Goal: Information Seeking & Learning: Learn about a topic

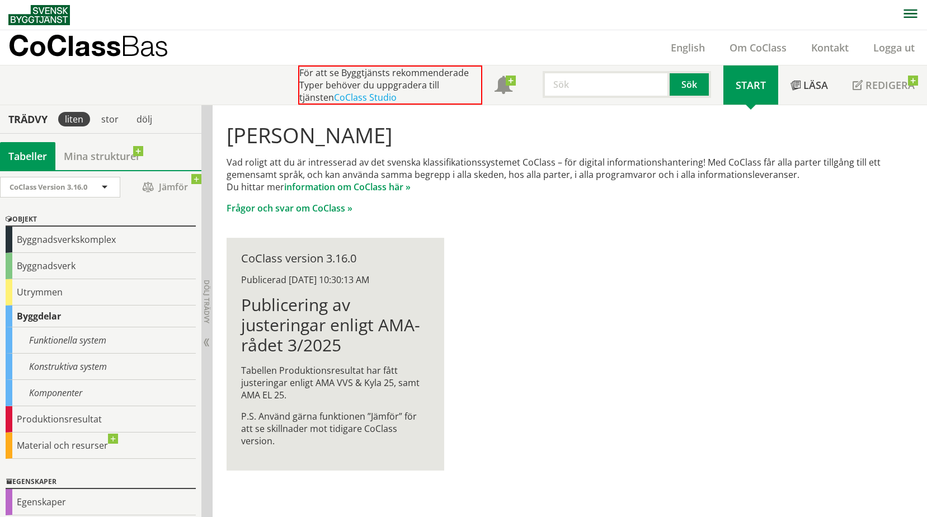
click at [839, 255] on div "Hej Dennis Liljenberg Vad roligt att du är intresserad av det svenska klassifik…" at bounding box center [570, 296] width 715 height 383
click at [77, 284] on div "Utrymmen" at bounding box center [101, 292] width 190 height 26
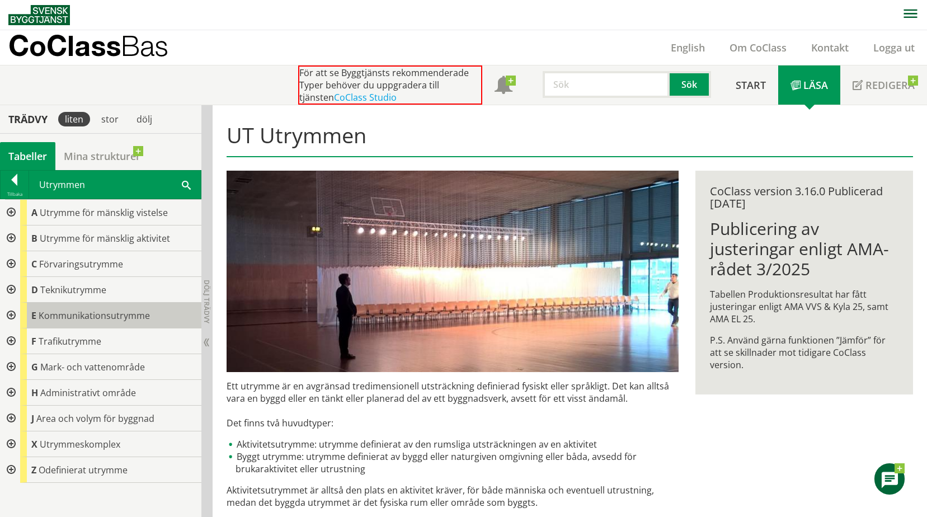
click at [76, 315] on span "Kommunikationsutrymme" at bounding box center [94, 315] width 111 height 12
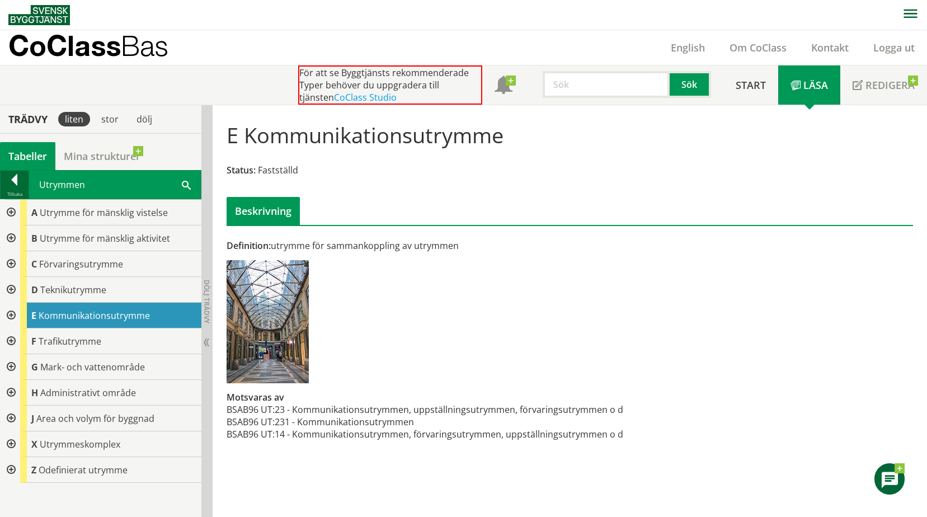
click at [10, 174] on div at bounding box center [15, 182] width 28 height 16
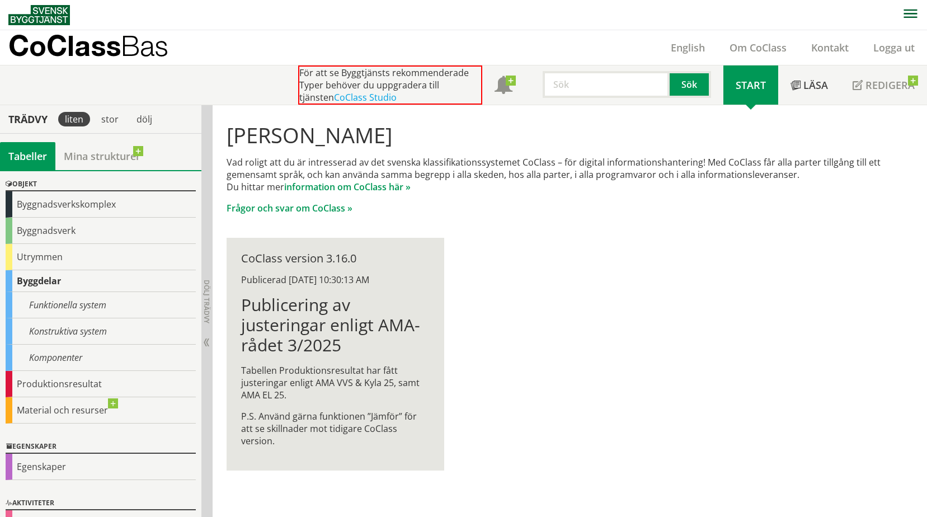
scroll to position [63, 0]
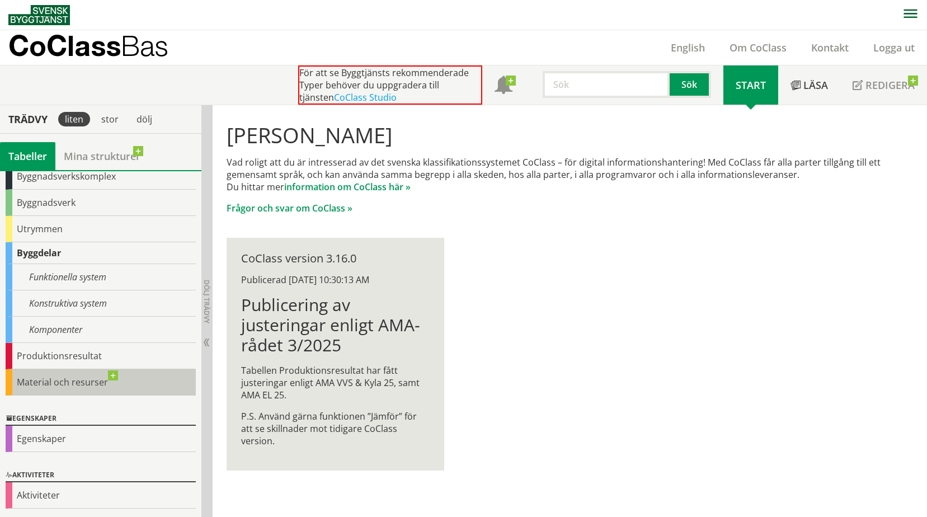
click at [69, 391] on div "Material och resurser" at bounding box center [101, 382] width 190 height 26
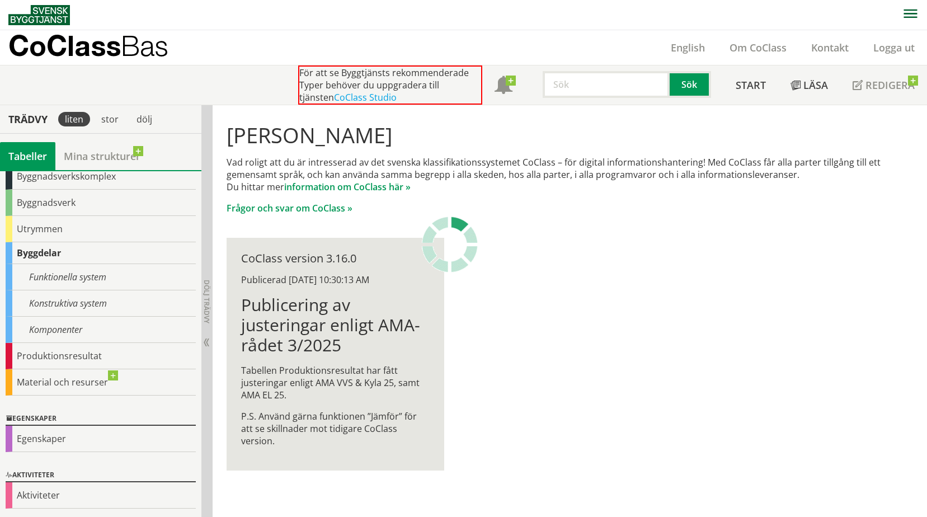
click at [43, 14] on img at bounding box center [39, 15] width 62 height 20
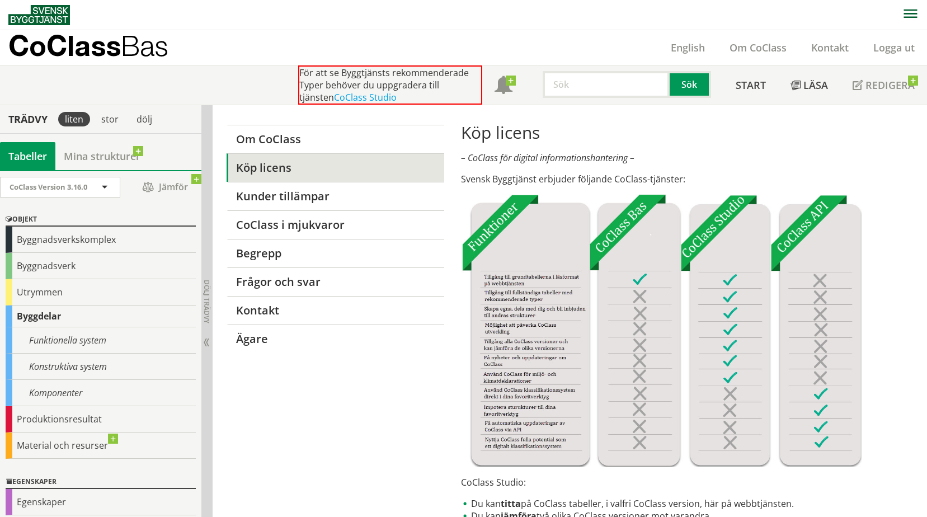
click at [28, 39] on p "CoClass Bas" at bounding box center [88, 45] width 160 height 13
